Goal: Navigation & Orientation: Understand site structure

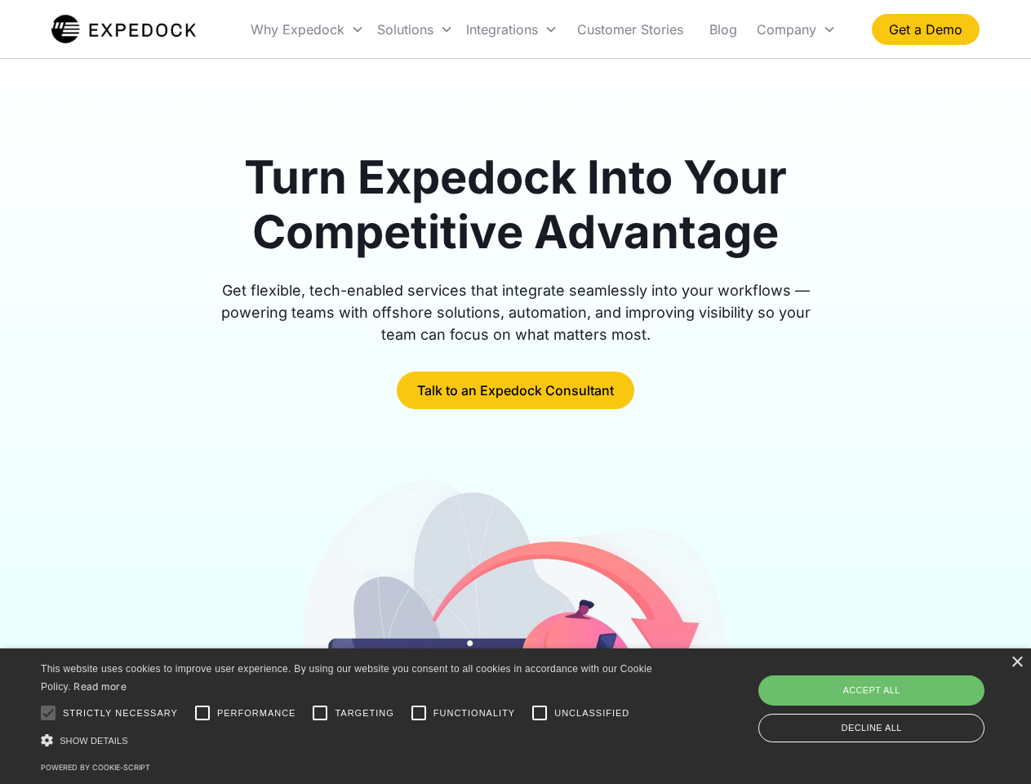
click at [544, 29] on div "Integrations" at bounding box center [512, 30] width 104 height 56
click at [308, 29] on div "Why Expedock" at bounding box center [298, 29] width 94 height 16
click at [415, 29] on div "Solutions" at bounding box center [405, 29] width 56 height 16
click at [512, 29] on div "Integrations" at bounding box center [502, 29] width 72 height 16
click at [796, 29] on div "Company" at bounding box center [787, 29] width 60 height 16
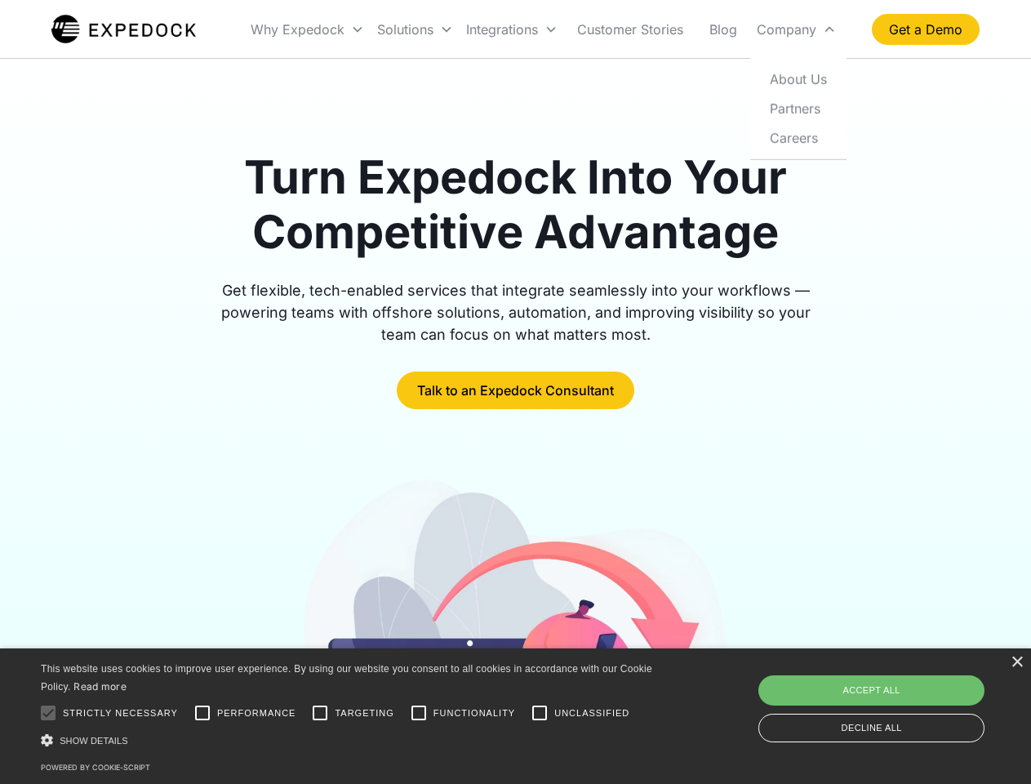
click at [48, 713] on div at bounding box center [48, 712] width 33 height 33
click at [202, 713] on input "Performance" at bounding box center [202, 712] width 33 height 33
checkbox input "true"
click at [320, 713] on input "Targeting" at bounding box center [320, 712] width 33 height 33
checkbox input "true"
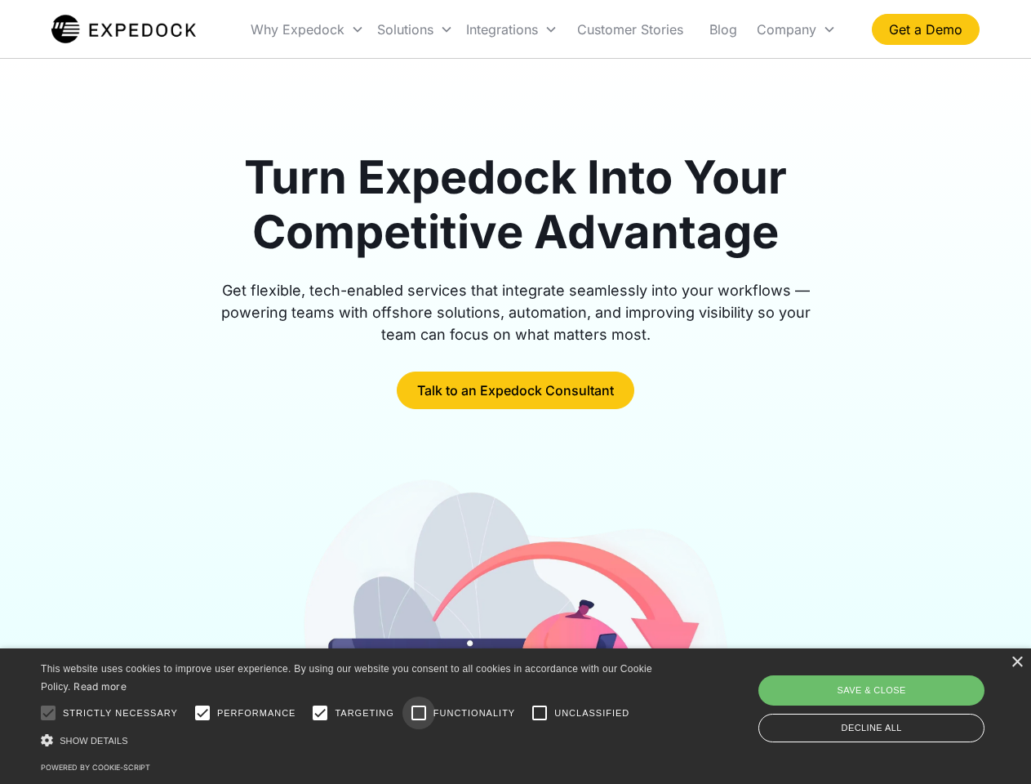
click at [419, 713] on input "Functionality" at bounding box center [418, 712] width 33 height 33
checkbox input "true"
click at [540, 713] on input "Unclassified" at bounding box center [539, 712] width 33 height 33
checkbox input "true"
